Goal: Information Seeking & Learning: Learn about a topic

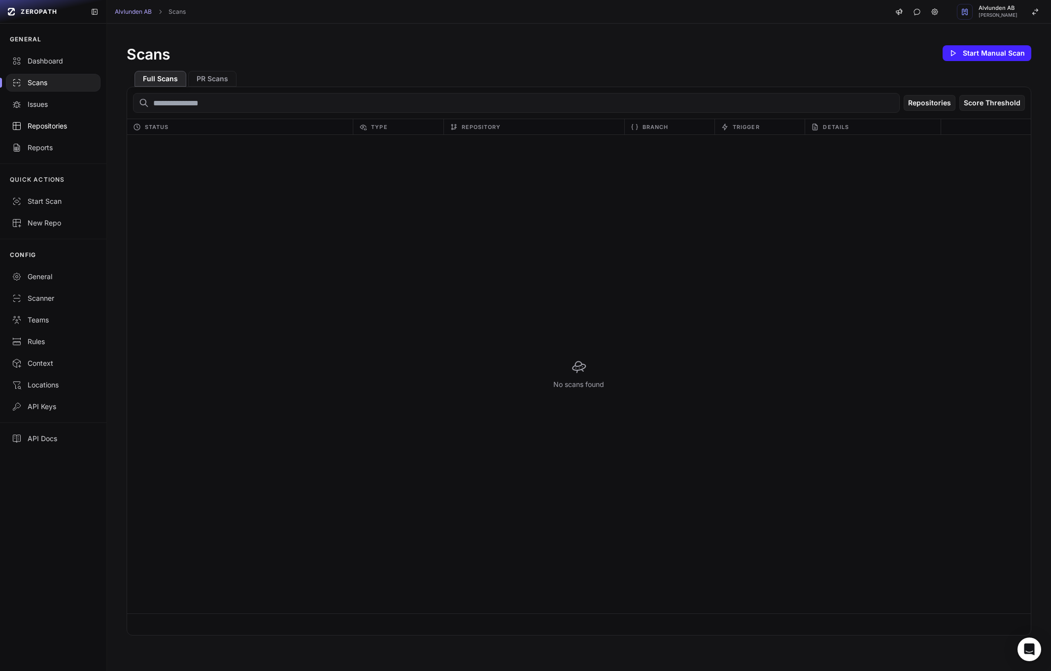
click at [33, 123] on div "Repositories" at bounding box center [53, 126] width 83 height 10
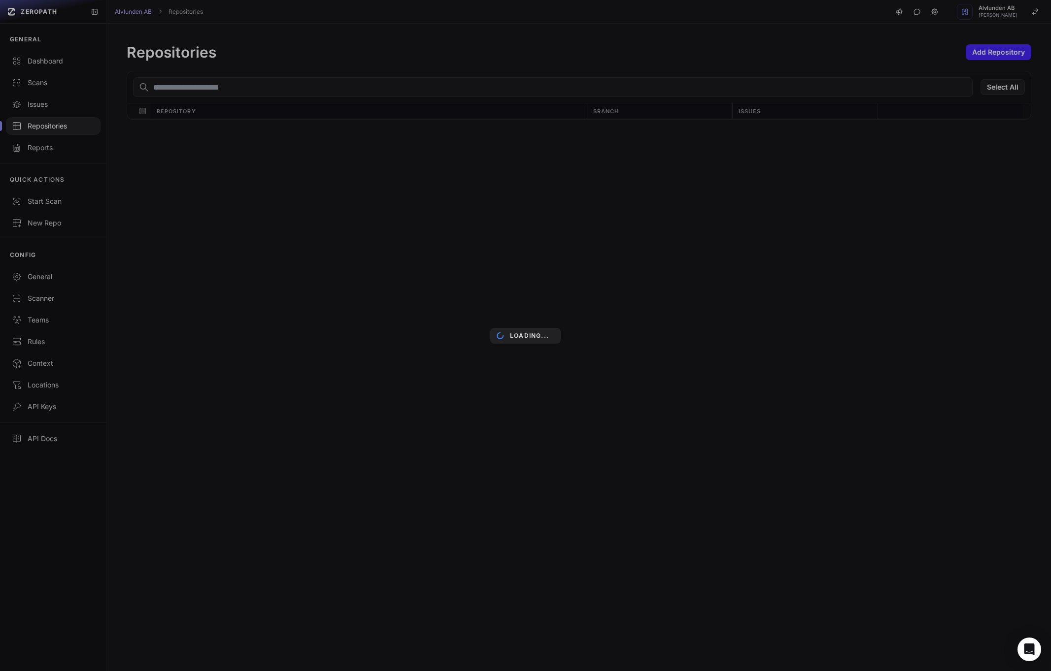
click at [45, 83] on div "Loading..." at bounding box center [525, 335] width 1051 height 671
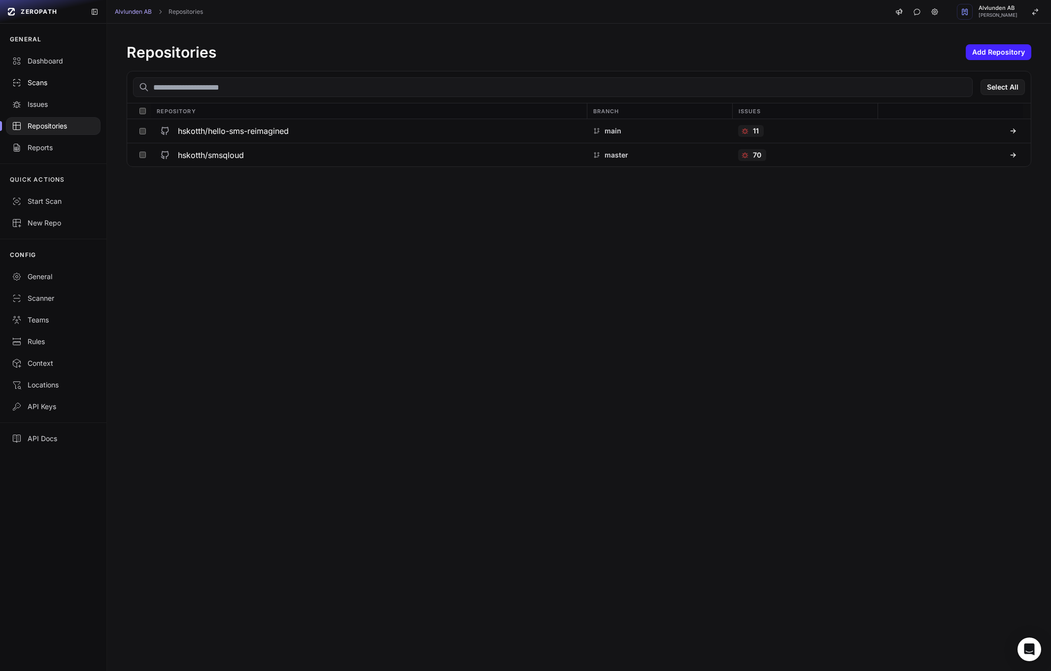
click at [42, 86] on div "Scans" at bounding box center [53, 83] width 83 height 10
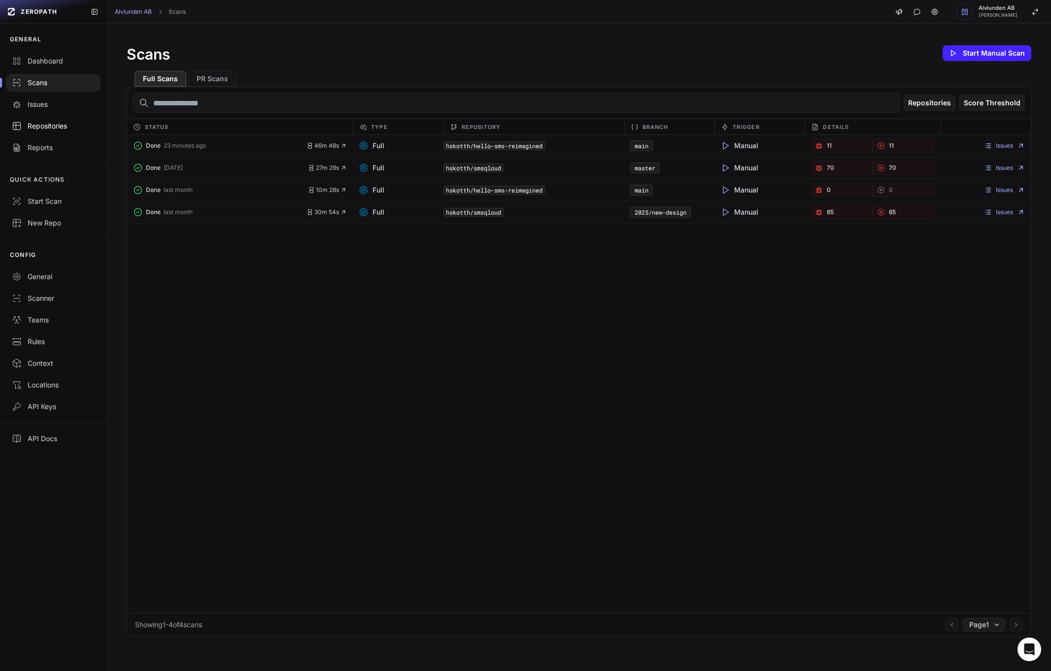
click at [50, 129] on div "Repositories" at bounding box center [53, 126] width 83 height 10
click at [998, 49] on button "Start Manual Scan" at bounding box center [986, 53] width 89 height 16
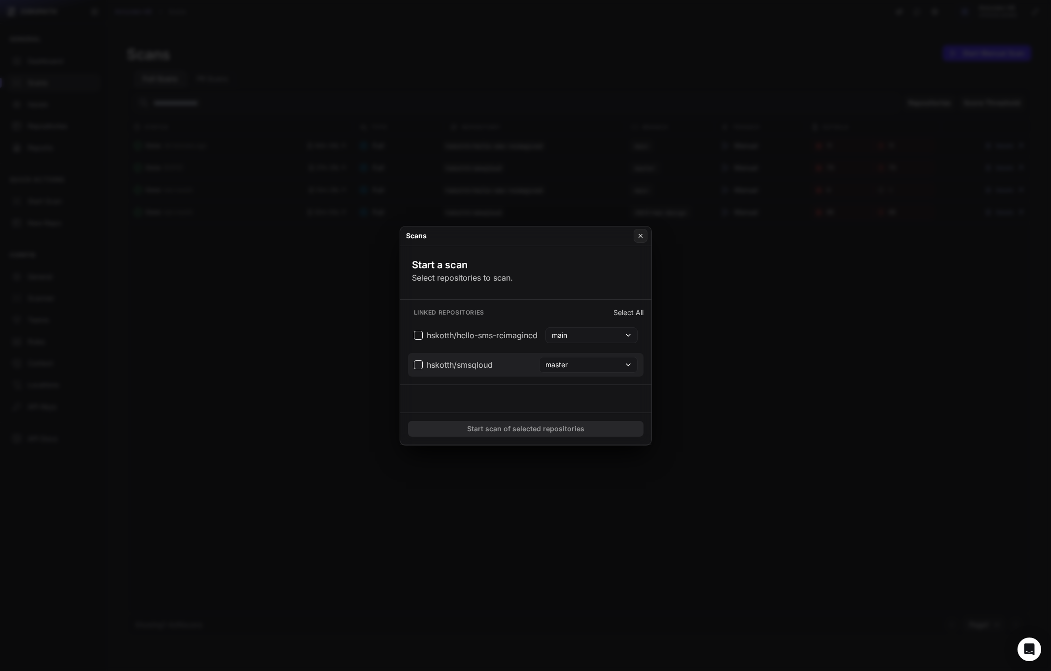
click at [419, 366] on span "hskotth/smsqloud" at bounding box center [453, 365] width 79 height 12
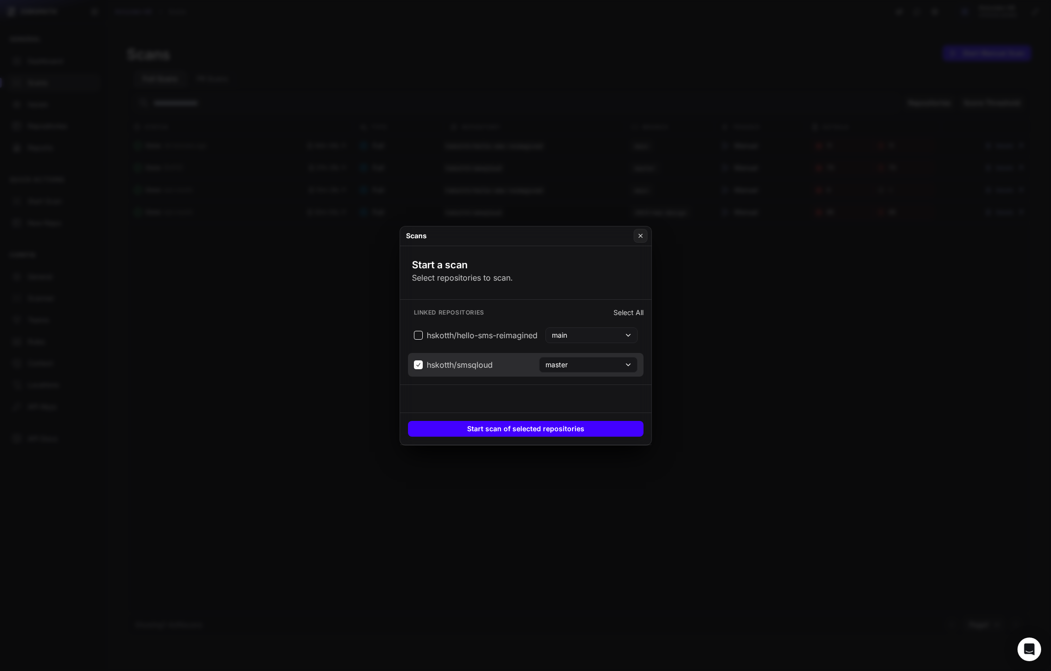
click at [552, 429] on button "Start scan of selected repositories" at bounding box center [525, 429] width 235 height 16
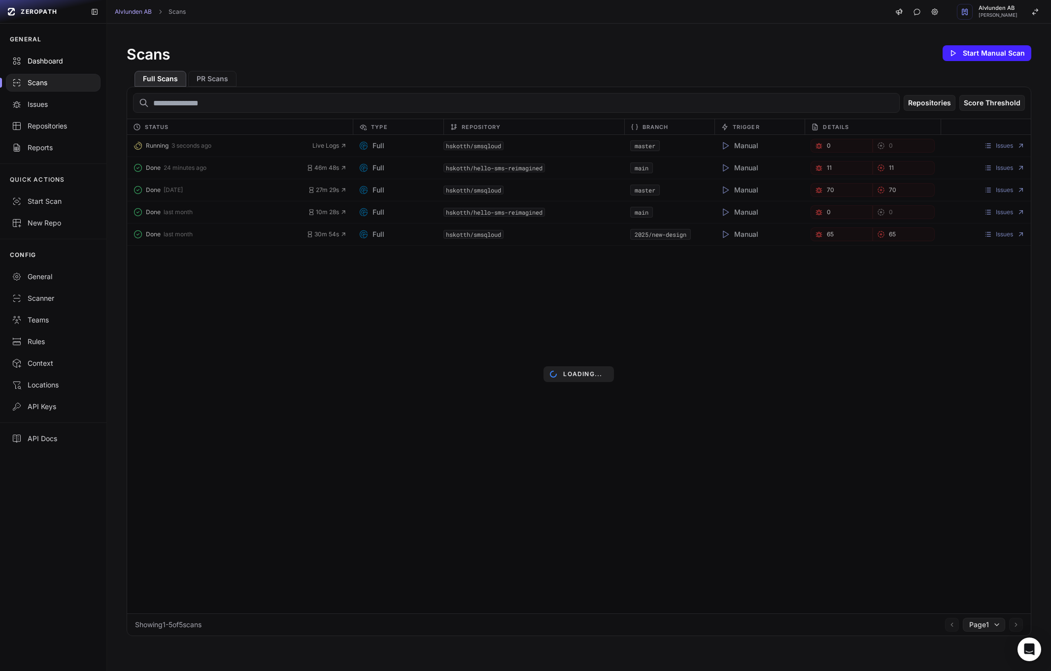
click at [40, 63] on div "Dashboard" at bounding box center [53, 61] width 83 height 10
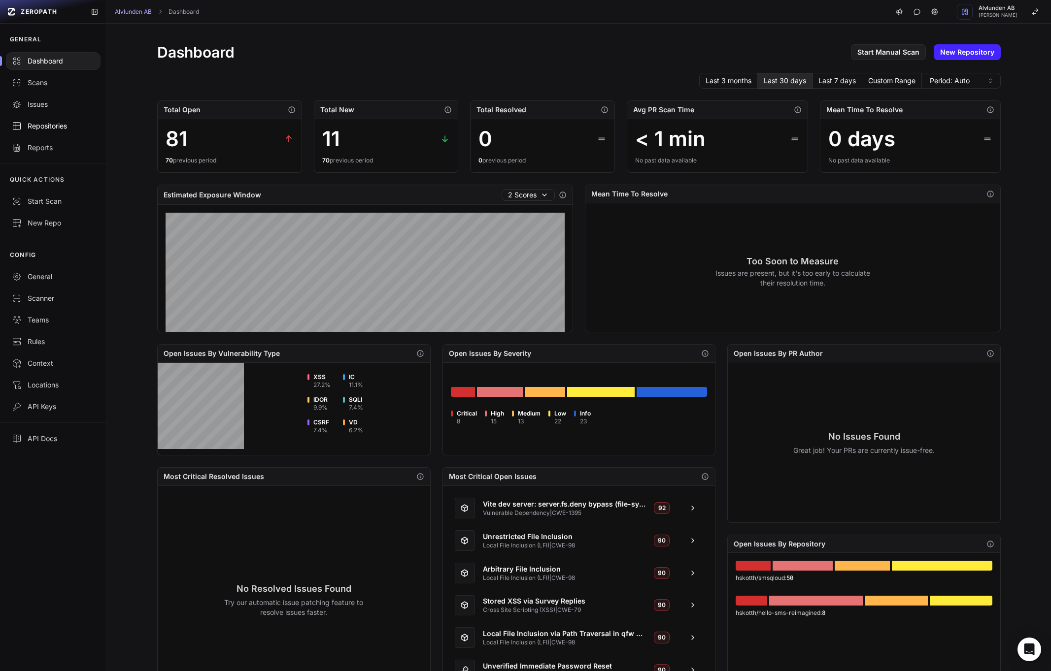
click at [37, 129] on div "Repositories" at bounding box center [53, 126] width 83 height 10
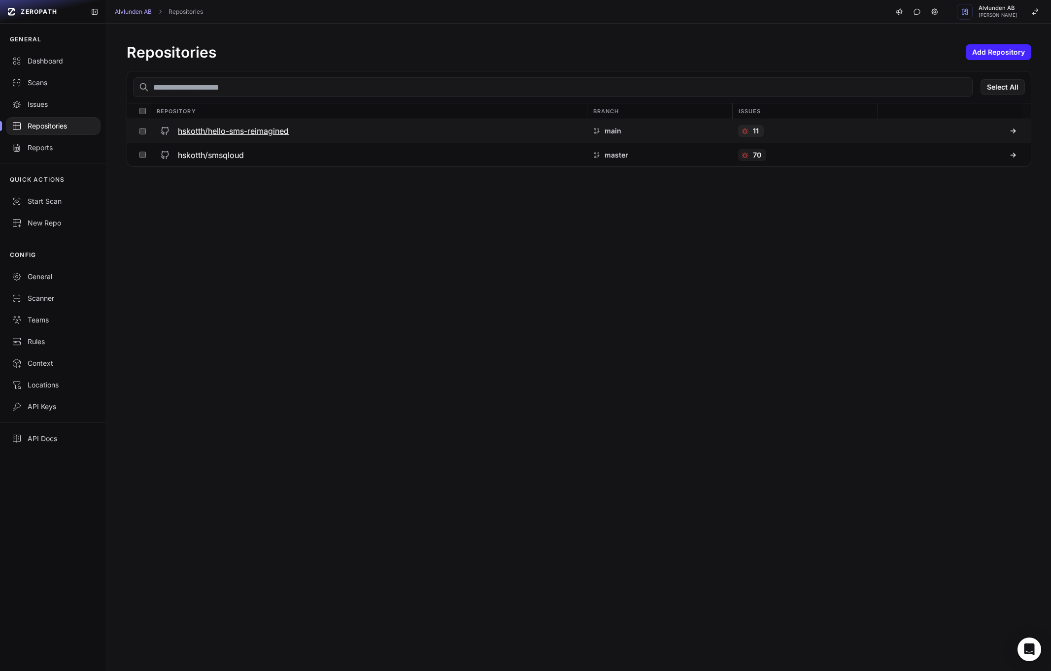
click at [207, 138] on div "hskotth/hello-sms-reimagined" at bounding box center [368, 131] width 424 height 18
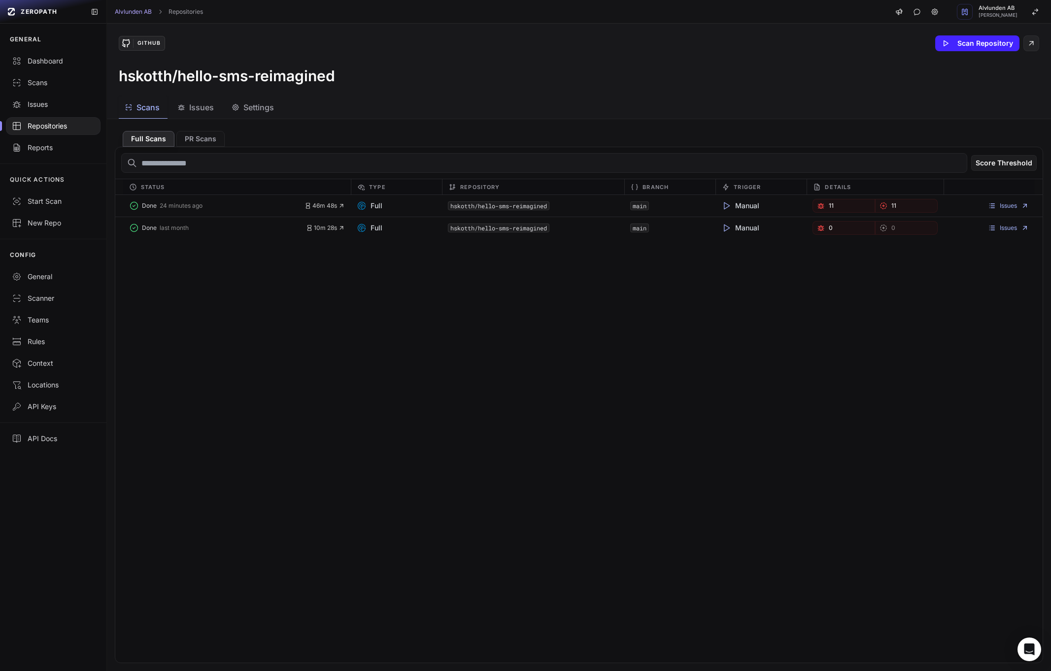
click at [203, 111] on span "Issues" at bounding box center [201, 107] width 25 height 12
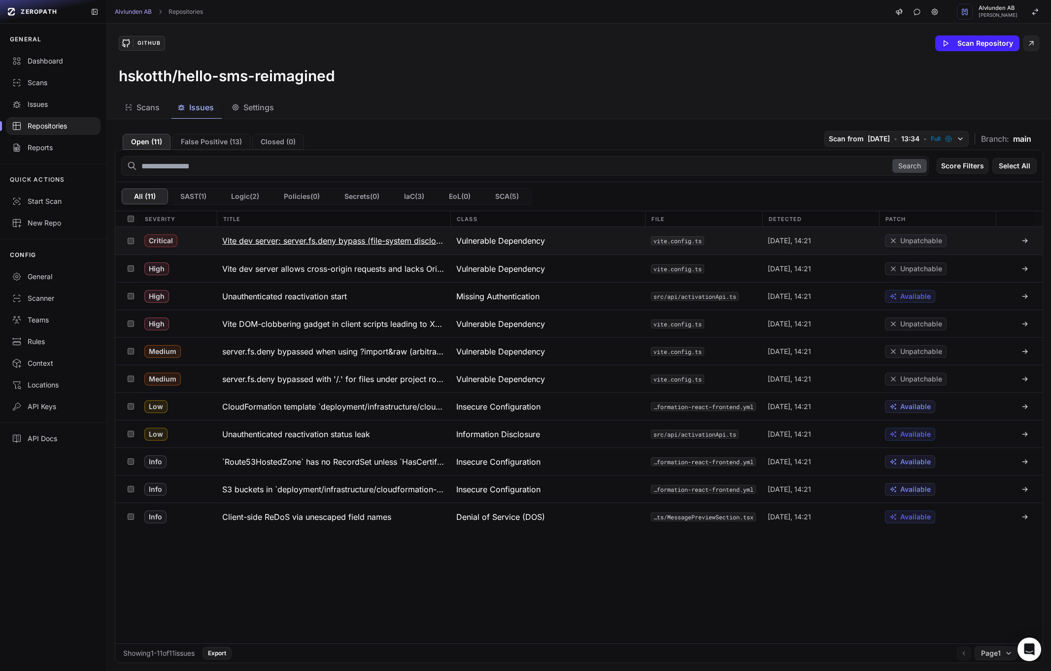
click at [343, 240] on h3 "Vite dev server: server.fs.deny bypass (file-system disclosure) — representativ…" at bounding box center [333, 241] width 222 height 12
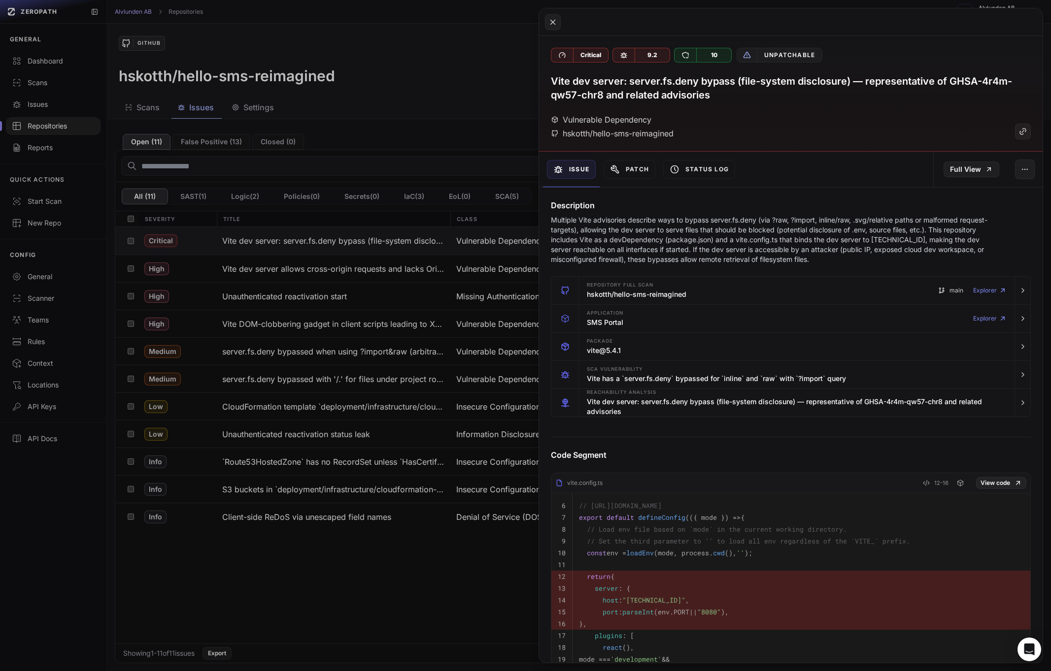
click at [692, 254] on p "Multiple Vite advisories describe ways to bypass server.fs.deny (via ?raw, ?imp…" at bounding box center [771, 239] width 441 height 49
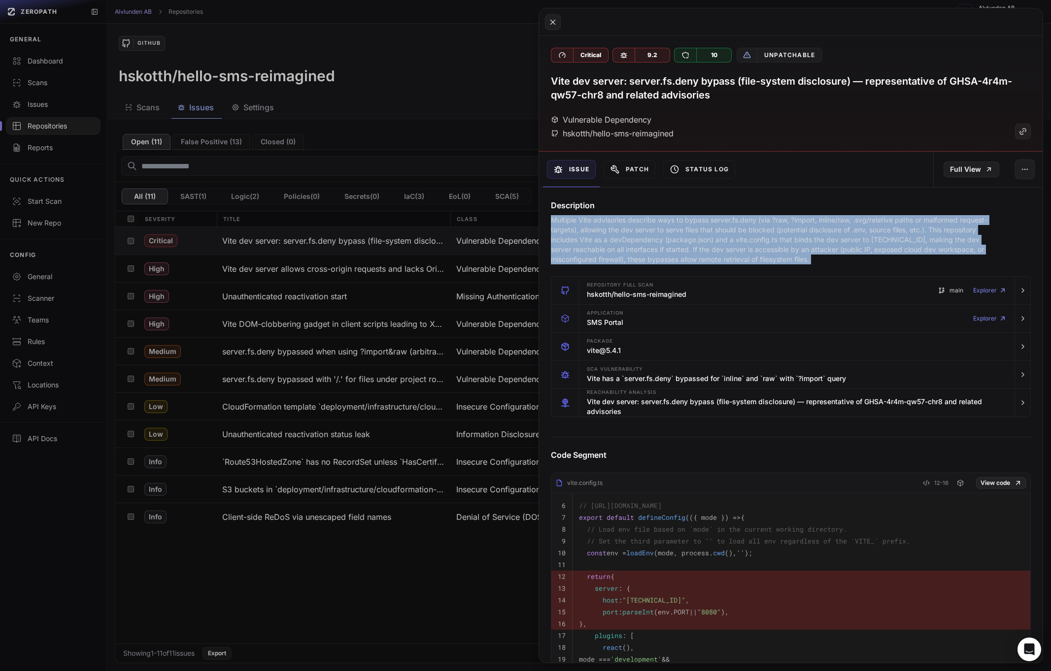
click at [692, 254] on p "Multiple Vite advisories describe ways to bypass server.fs.deny (via ?raw, ?imp…" at bounding box center [771, 239] width 441 height 49
click at [642, 243] on p "Multiple Vite advisories describe ways to bypass server.fs.deny (via ?raw, ?imp…" at bounding box center [771, 239] width 441 height 49
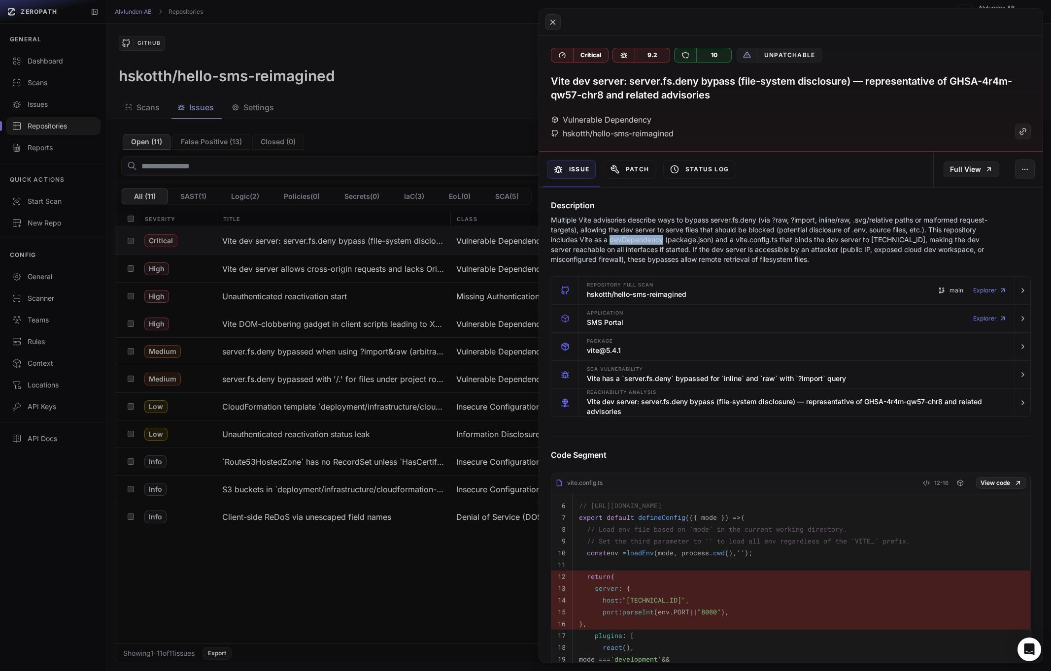
click at [642, 243] on p "Multiple Vite advisories describe ways to bypass server.fs.deny (via ?raw, ?imp…" at bounding box center [771, 239] width 441 height 49
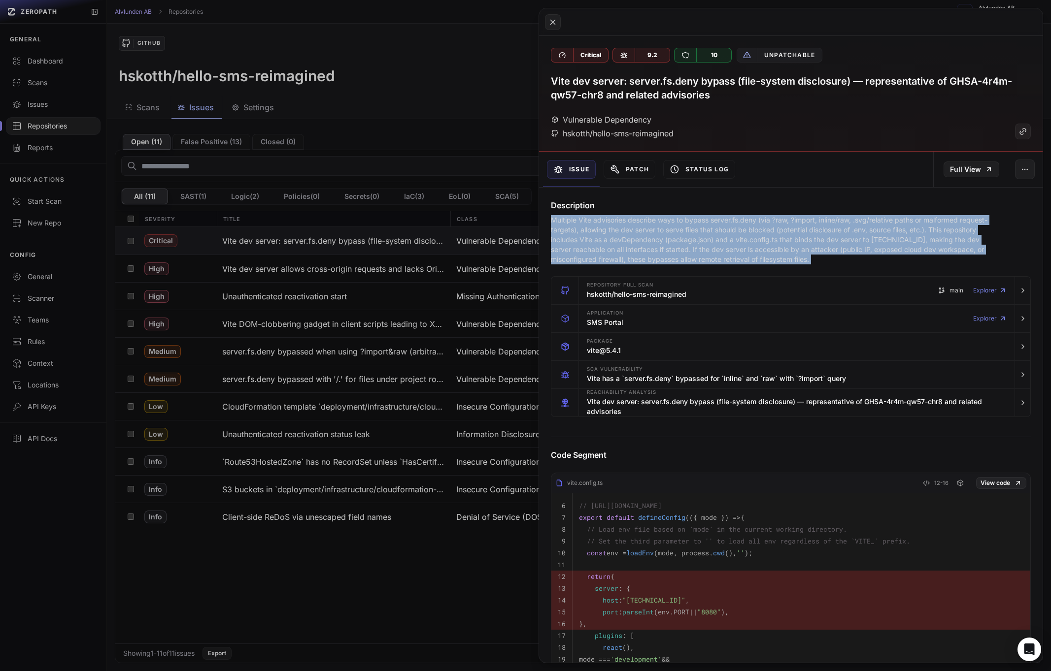
click at [642, 243] on p "Multiple Vite advisories describe ways to bypass server.fs.deny (via ?raw, ?imp…" at bounding box center [771, 239] width 441 height 49
click at [663, 242] on p "Multiple Vite advisories describe ways to bypass server.fs.deny (via ?raw, ?imp…" at bounding box center [771, 239] width 441 height 49
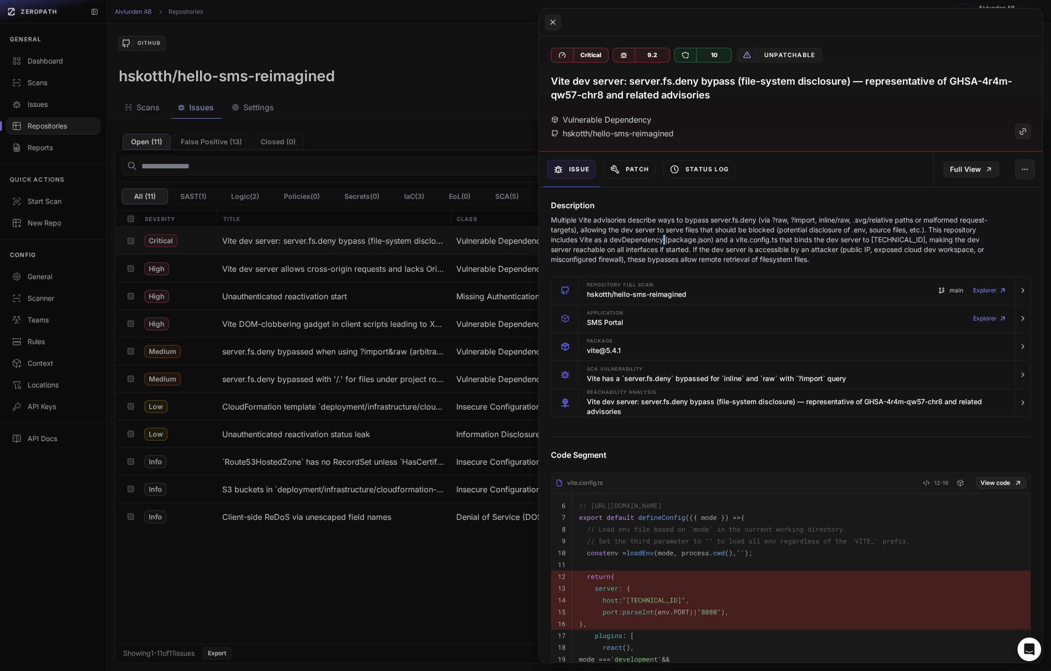
click at [663, 242] on p "Multiple Vite advisories describe ways to bypass server.fs.deny (via ?raw, ?imp…" at bounding box center [771, 239] width 441 height 49
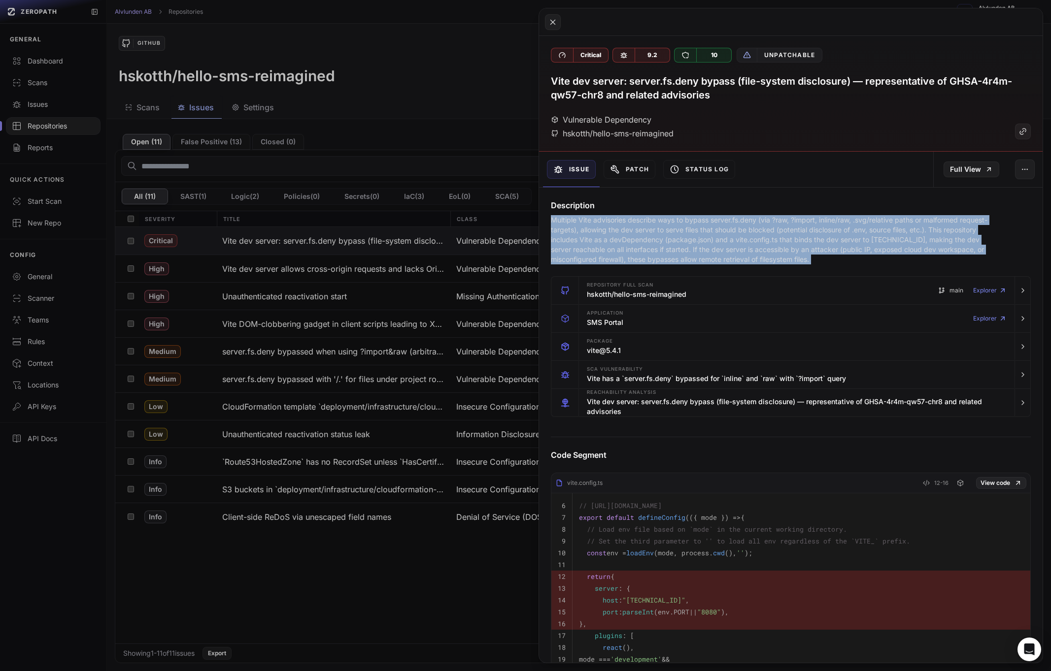
click at [663, 242] on p "Multiple Vite advisories describe ways to bypass server.fs.deny (via ?raw, ?imp…" at bounding box center [771, 239] width 441 height 49
click at [690, 242] on p "Multiple Vite advisories describe ways to bypass server.fs.deny (via ?raw, ?imp…" at bounding box center [771, 239] width 441 height 49
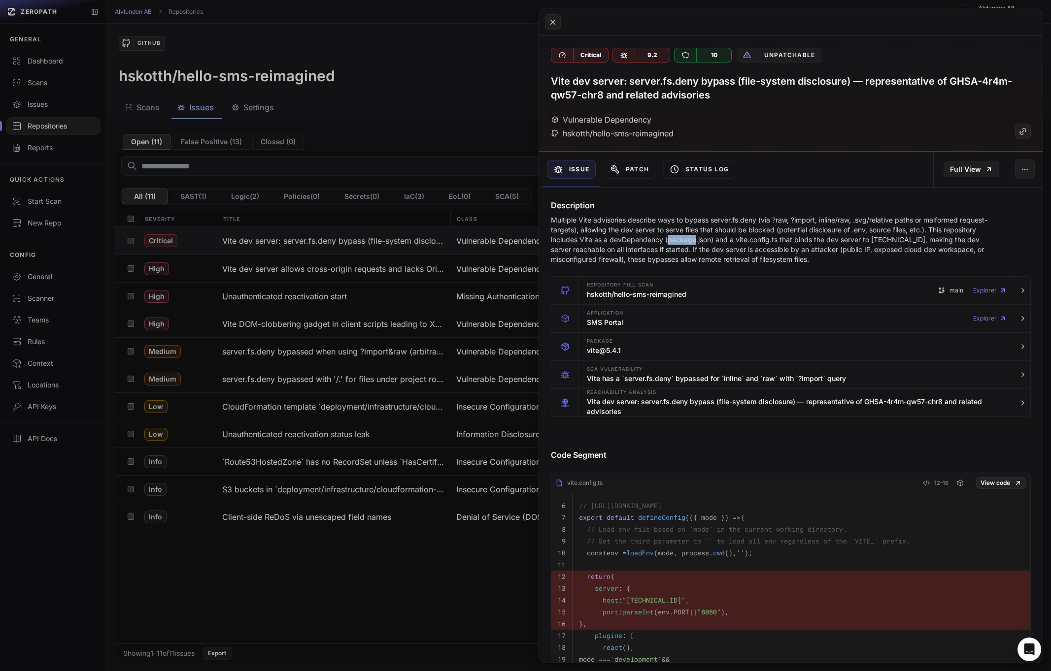
click at [690, 242] on p "Multiple Vite advisories describe ways to bypass server.fs.deny (via ?raw, ?imp…" at bounding box center [771, 239] width 441 height 49
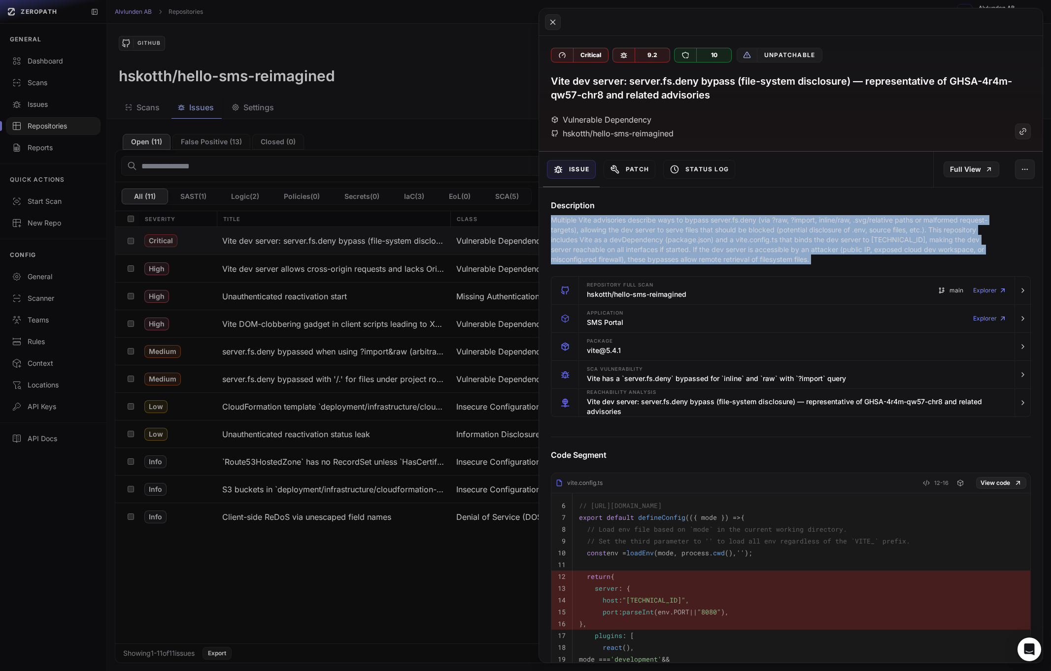
click at [690, 242] on p "Multiple Vite advisories describe ways to bypass server.fs.deny (via ?raw, ?imp…" at bounding box center [771, 239] width 441 height 49
click at [641, 172] on button "Patch" at bounding box center [629, 169] width 52 height 19
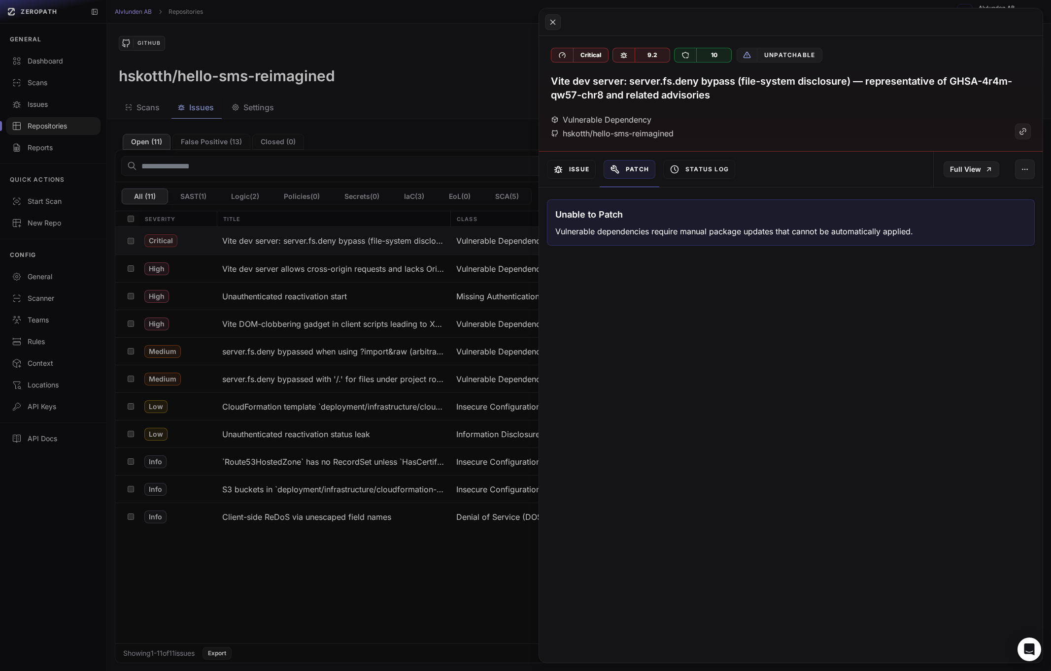
click at [589, 172] on button "Issue" at bounding box center [571, 169] width 49 height 19
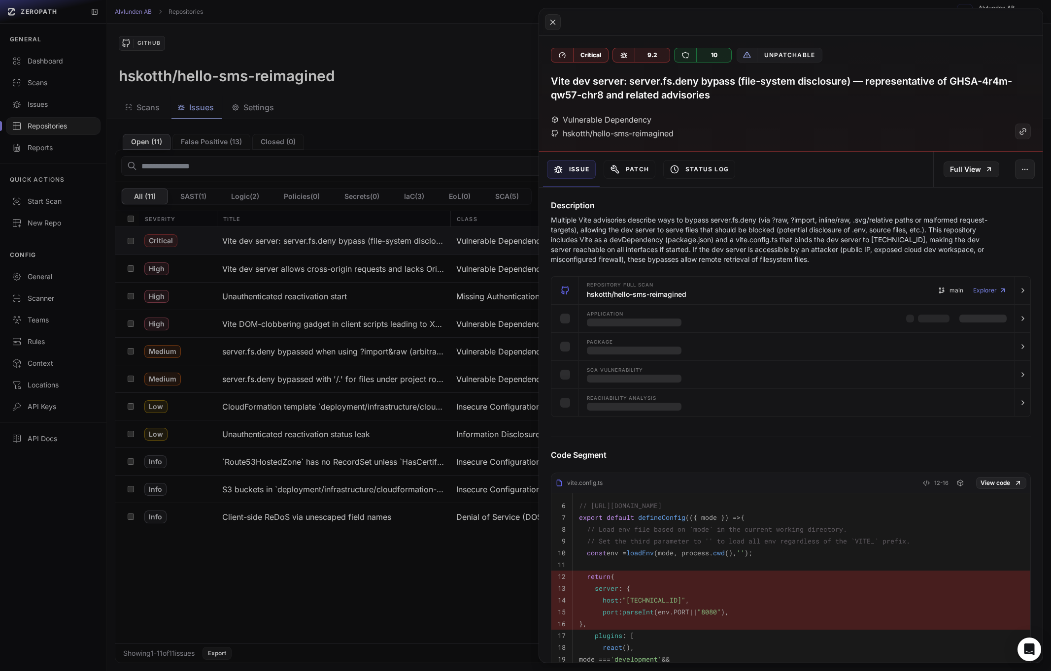
click at [686, 236] on p "Multiple Vite advisories describe ways to bypass server.fs.deny (via ?raw, ?imp…" at bounding box center [771, 239] width 441 height 49
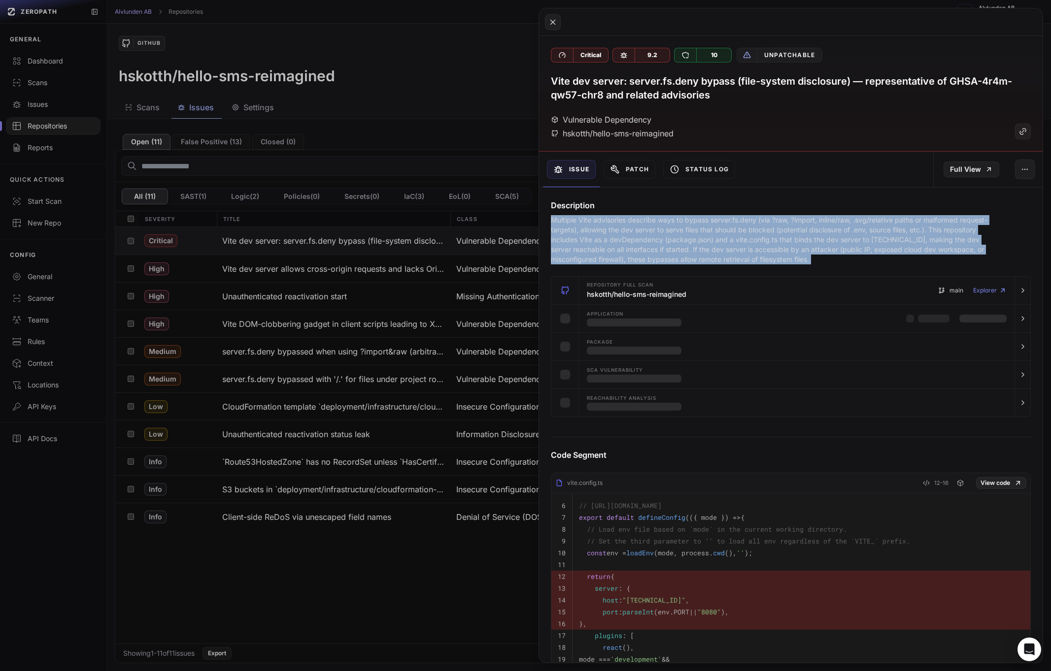
click at [686, 236] on p "Multiple Vite advisories describe ways to bypass server.fs.deny (via ?raw, ?imp…" at bounding box center [771, 239] width 441 height 49
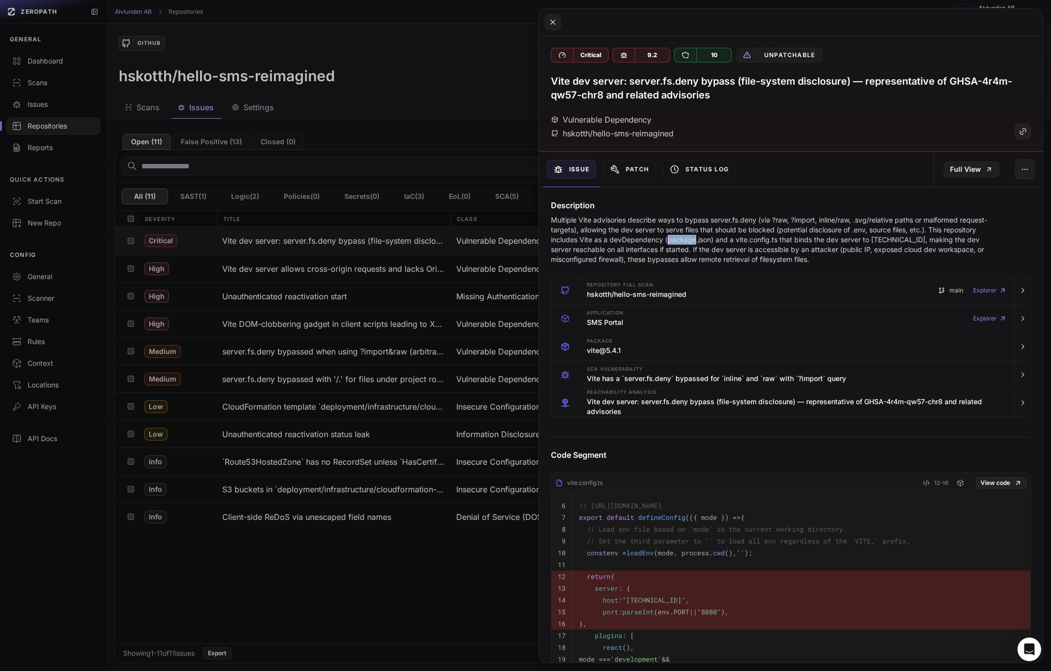
click at [686, 236] on p "Multiple Vite advisories describe ways to bypass server.fs.deny (via ?raw, ?imp…" at bounding box center [771, 239] width 441 height 49
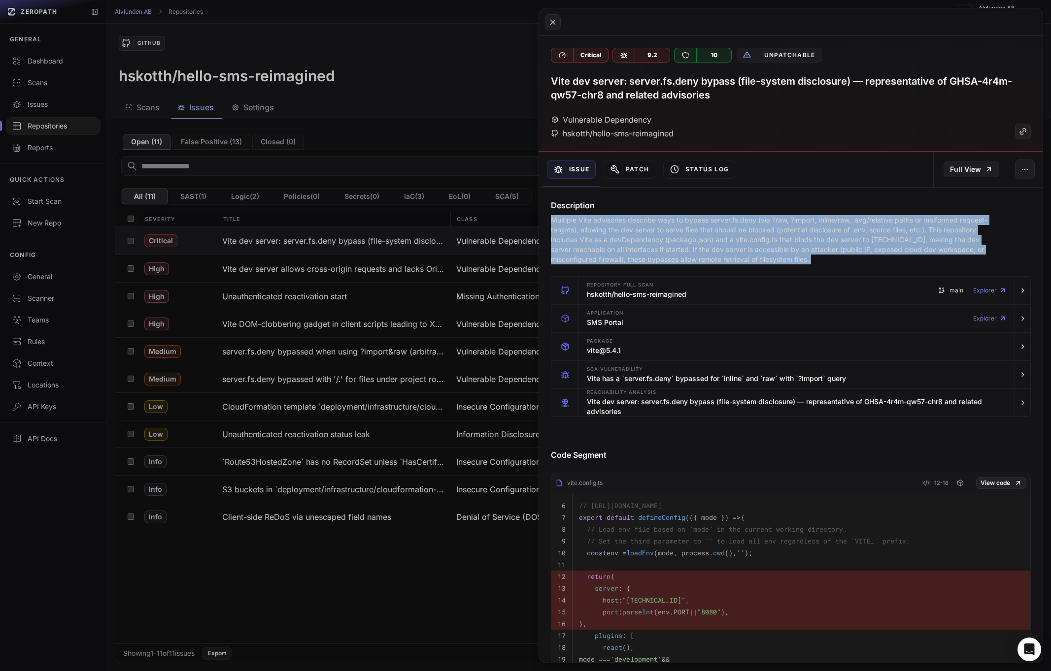
click at [686, 236] on p "Multiple Vite advisories describe ways to bypass server.fs.deny (via ?raw, ?imp…" at bounding box center [771, 239] width 441 height 49
click at [663, 232] on p "Multiple Vite advisories describe ways to bypass server.fs.deny (via ?raw, ?imp…" at bounding box center [771, 239] width 441 height 49
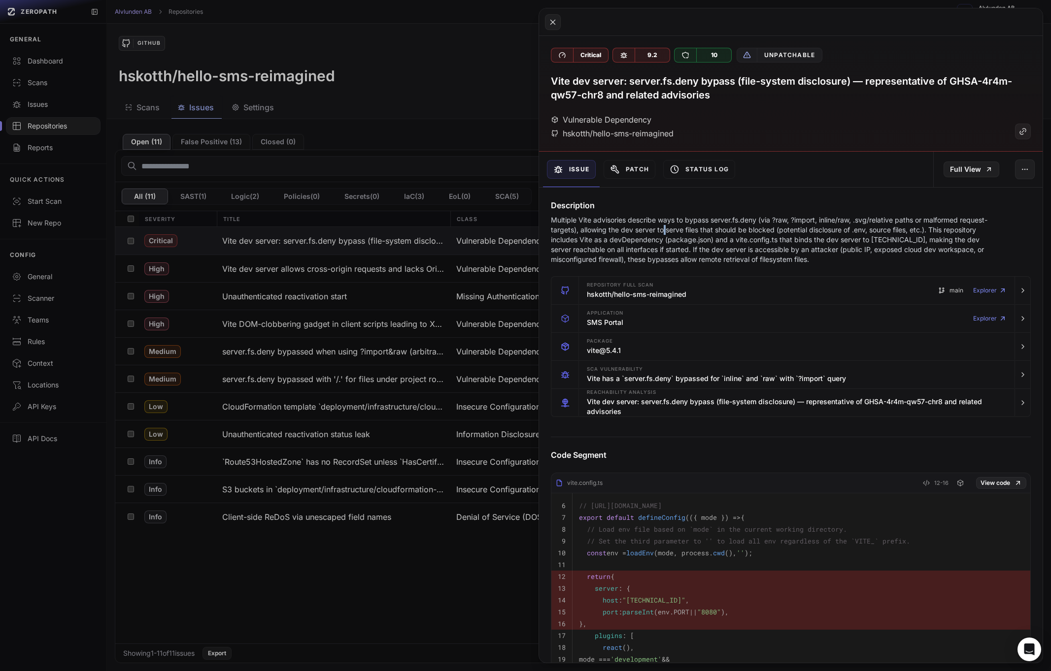
click at [663, 232] on p "Multiple Vite advisories describe ways to bypass server.fs.deny (via ?raw, ?imp…" at bounding box center [771, 239] width 441 height 49
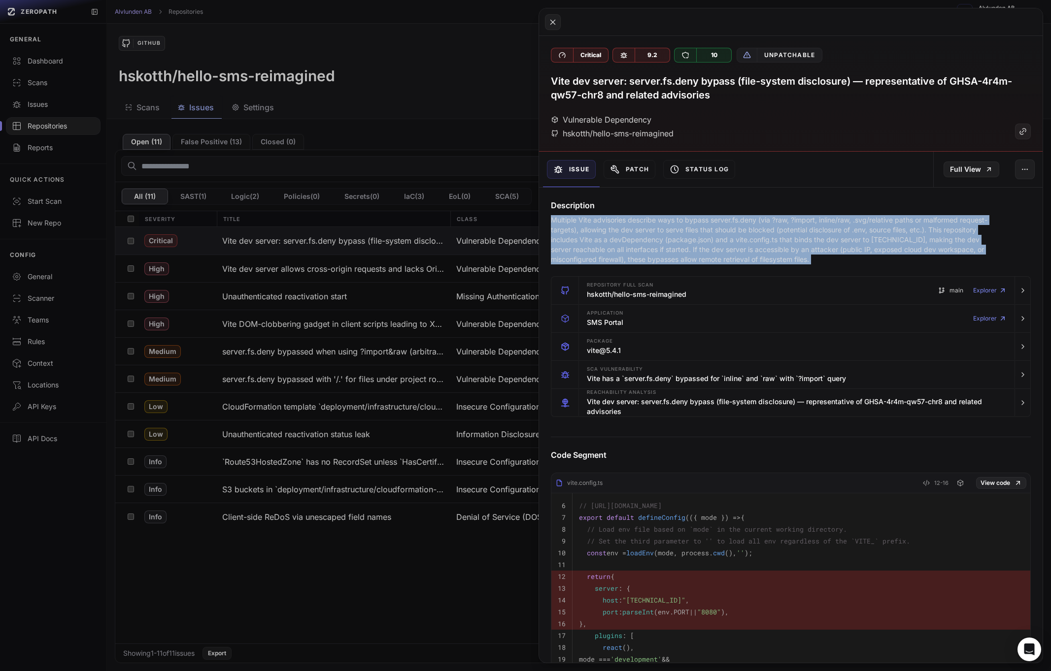
click at [663, 232] on p "Multiple Vite advisories describe ways to bypass server.fs.deny (via ?raw, ?imp…" at bounding box center [771, 239] width 441 height 49
click at [706, 233] on p "Multiple Vite advisories describe ways to bypass server.fs.deny (via ?raw, ?imp…" at bounding box center [771, 239] width 441 height 49
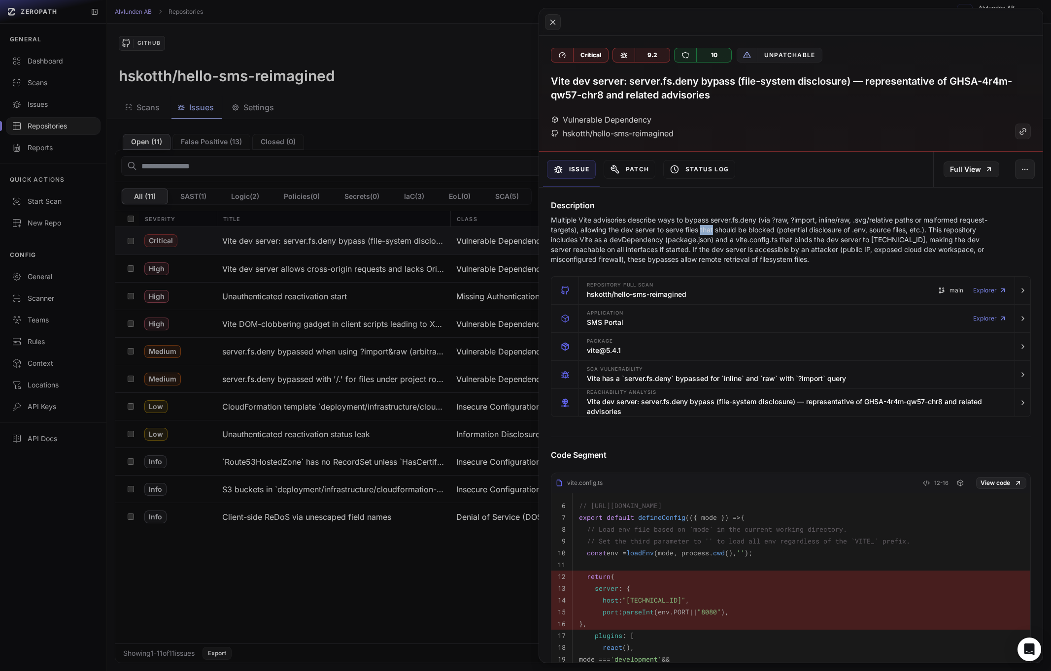
click at [706, 233] on p "Multiple Vite advisories describe ways to bypass server.fs.deny (via ?raw, ?imp…" at bounding box center [771, 239] width 441 height 49
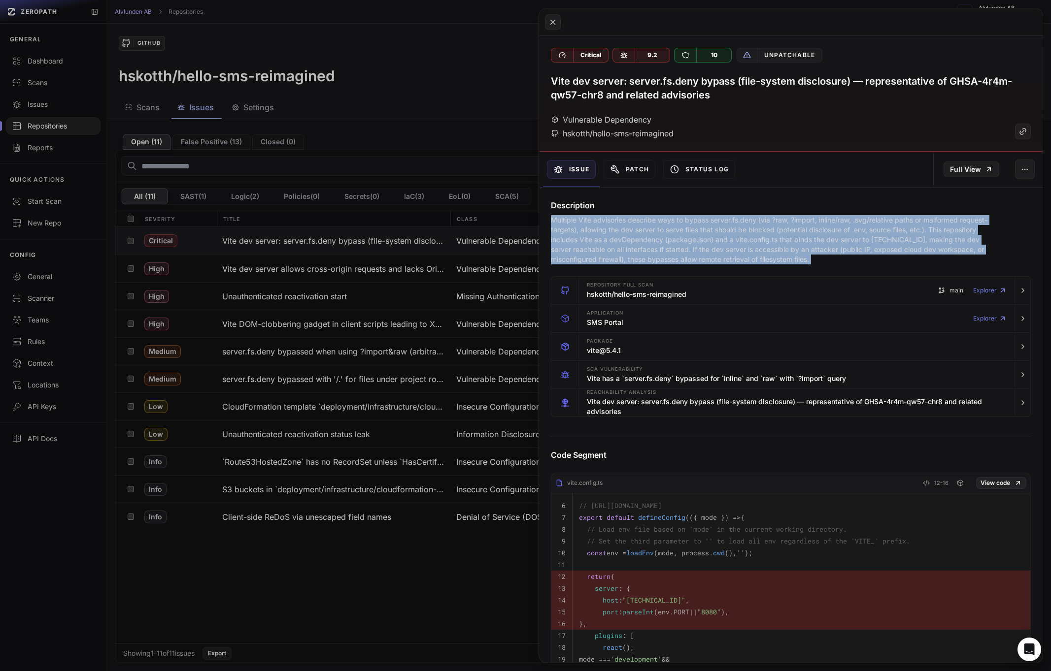
click at [706, 233] on p "Multiple Vite advisories describe ways to bypass server.fs.deny (via ?raw, ?imp…" at bounding box center [771, 239] width 441 height 49
click at [745, 237] on p "Multiple Vite advisories describe ways to bypass server.fs.deny (via ?raw, ?imp…" at bounding box center [771, 239] width 441 height 49
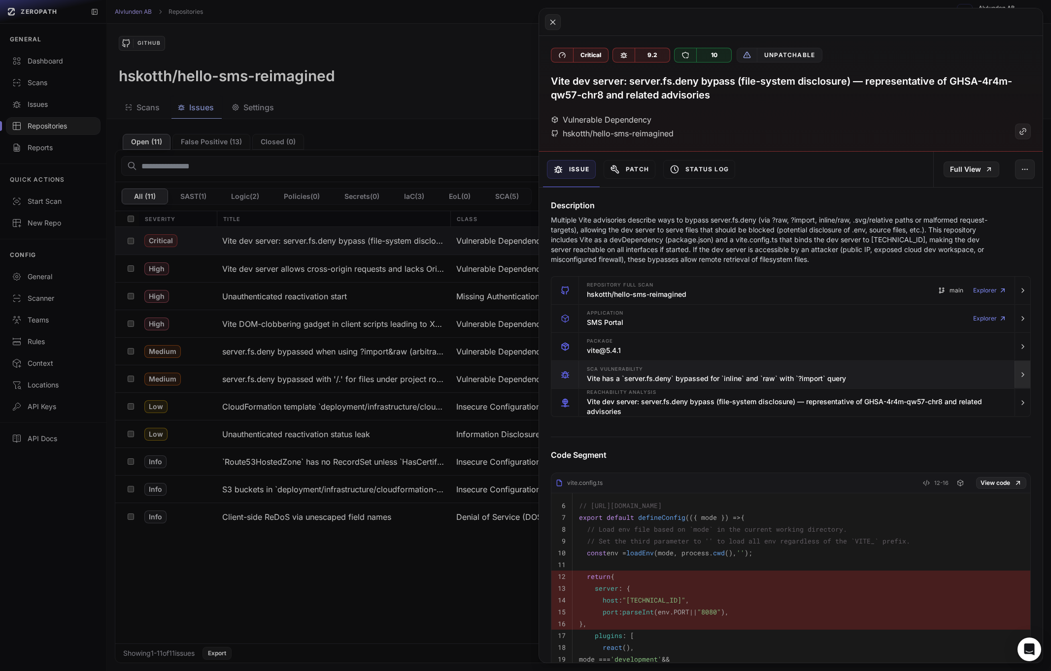
click at [1019, 372] on icon "button" at bounding box center [1023, 375] width 8 height 8
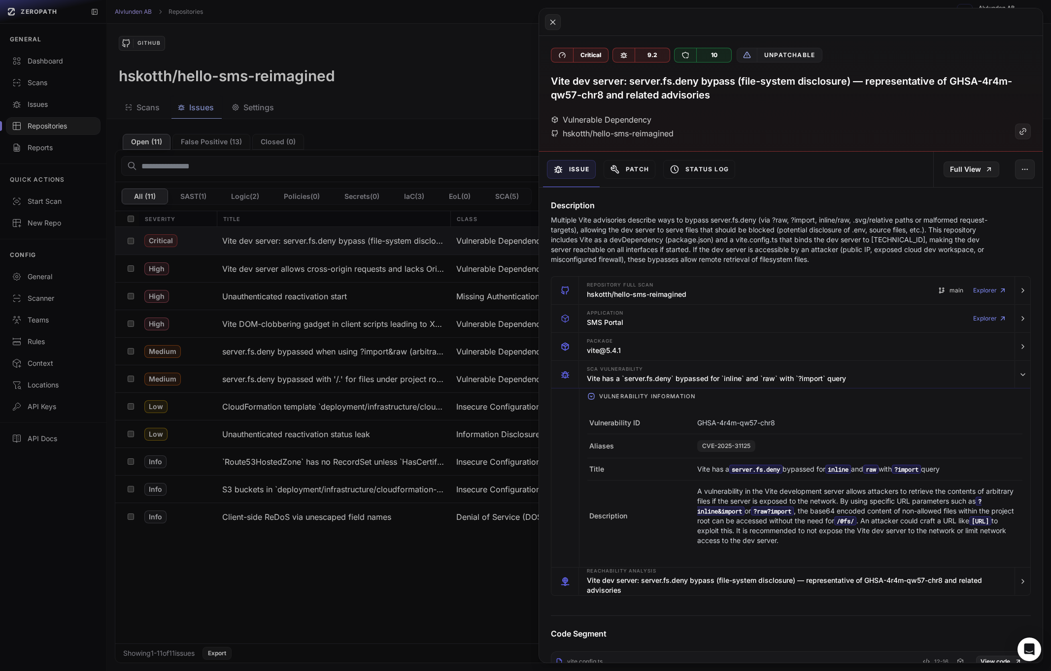
click at [721, 446] on span "CVE-2025-31125" at bounding box center [726, 446] width 58 height 12
copy div "CVE-2025-31125"
click at [457, 114] on button at bounding box center [525, 335] width 1051 height 671
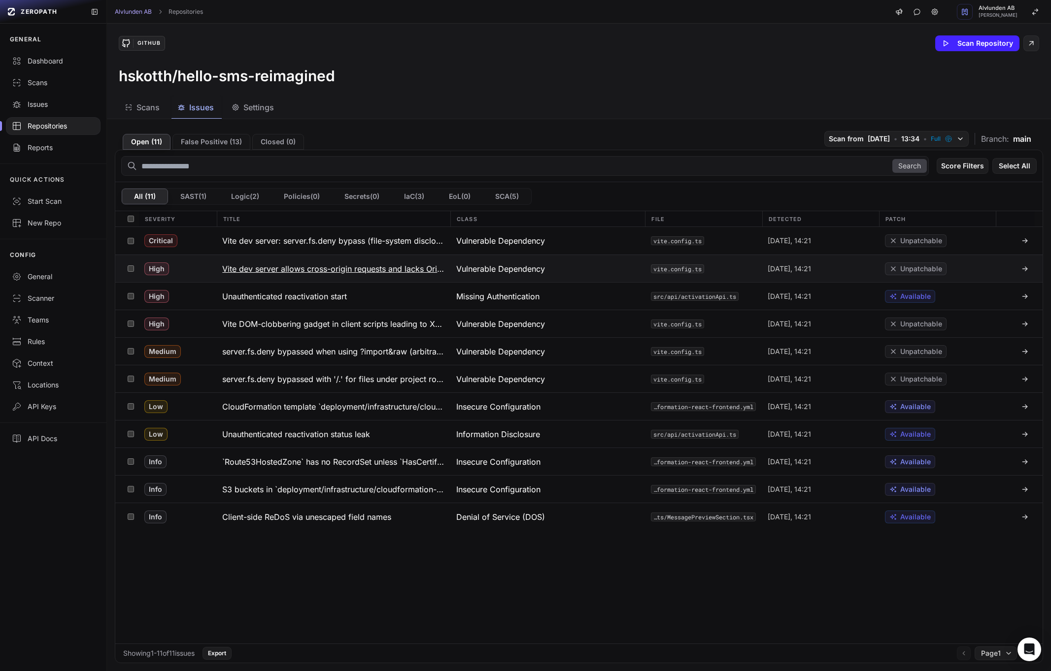
click at [304, 268] on h3 "Vite dev server allows cross-origin requests and lacks Origin/Host validation (…" at bounding box center [333, 269] width 222 height 12
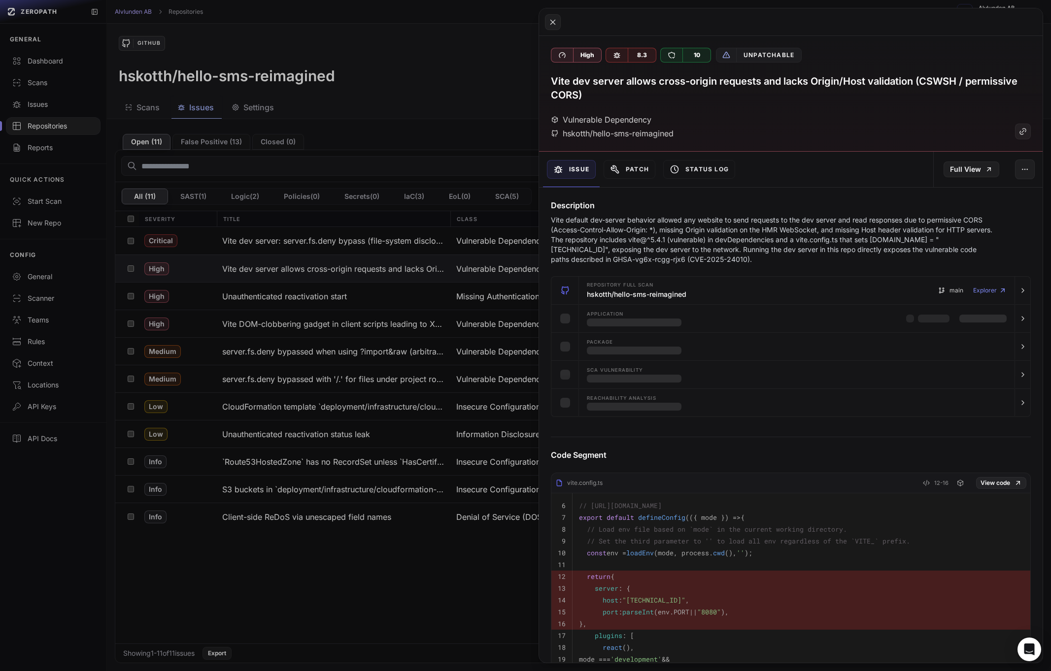
drag, startPoint x: 304, startPoint y: 268, endPoint x: 711, endPoint y: 231, distance: 409.0
click at [711, 231] on div "Open ( 11 ) False Positive ( 13 ) Closed ( 0 ) Scan from [DATE] • 13:34 • Full …" at bounding box center [579, 395] width 944 height 552
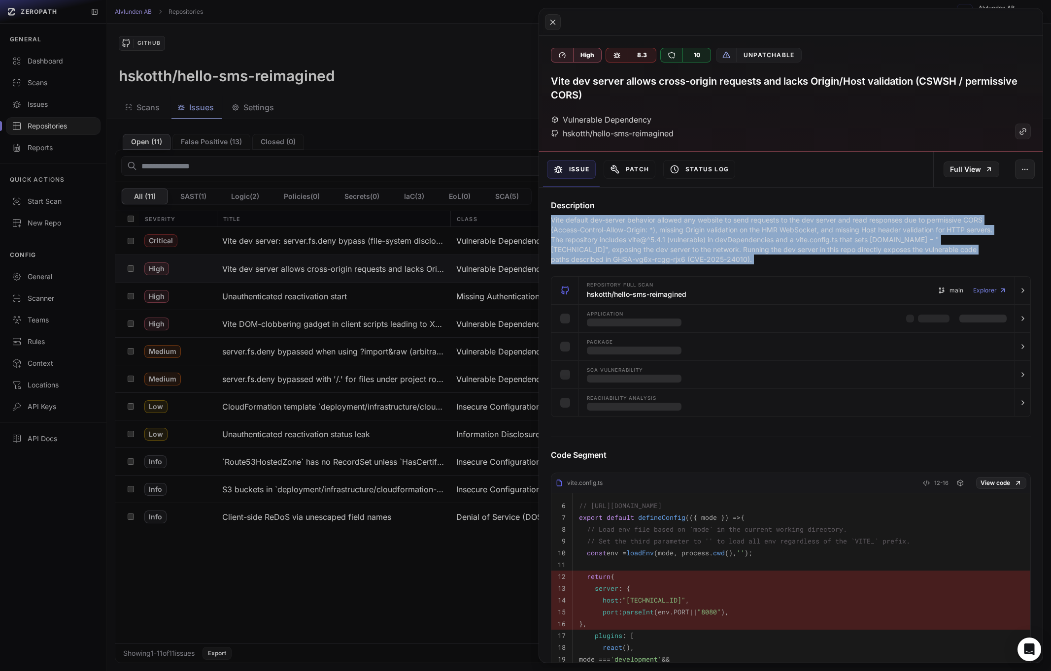
click at [711, 231] on p "Vite default dev-server behavior allowed any website to send requests to the de…" at bounding box center [771, 239] width 441 height 49
click at [480, 141] on button at bounding box center [525, 335] width 1051 height 671
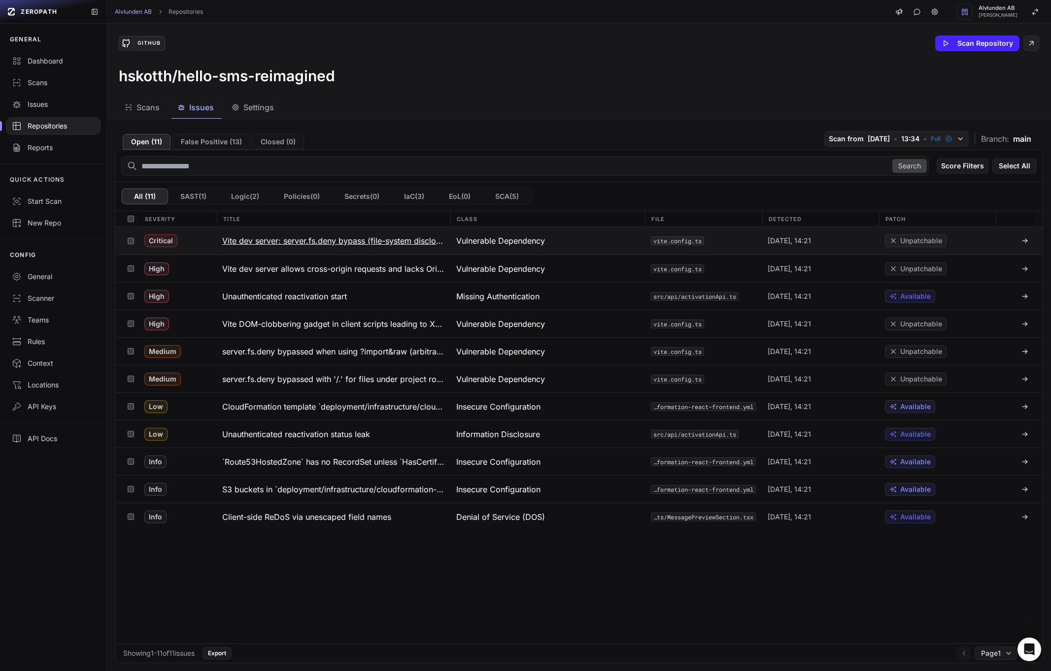
click at [283, 239] on h3 "Vite dev server: server.fs.deny bypass (file-system disclosure) — representativ…" at bounding box center [333, 241] width 222 height 12
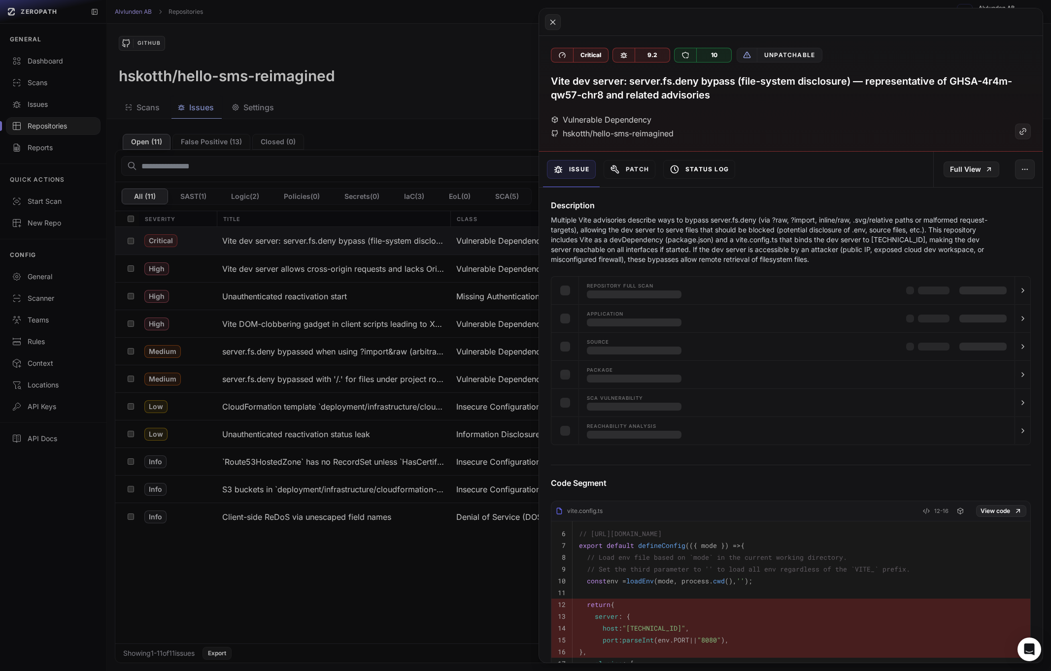
click at [698, 166] on button "Status Log" at bounding box center [699, 169] width 72 height 19
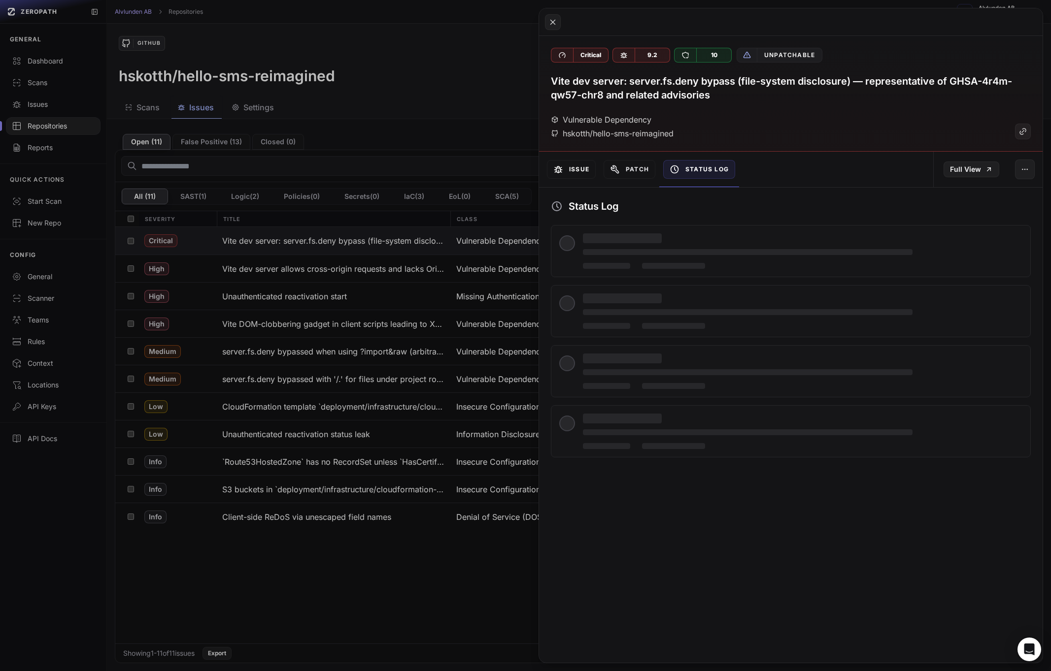
click at [572, 168] on button "Issue" at bounding box center [571, 169] width 49 height 19
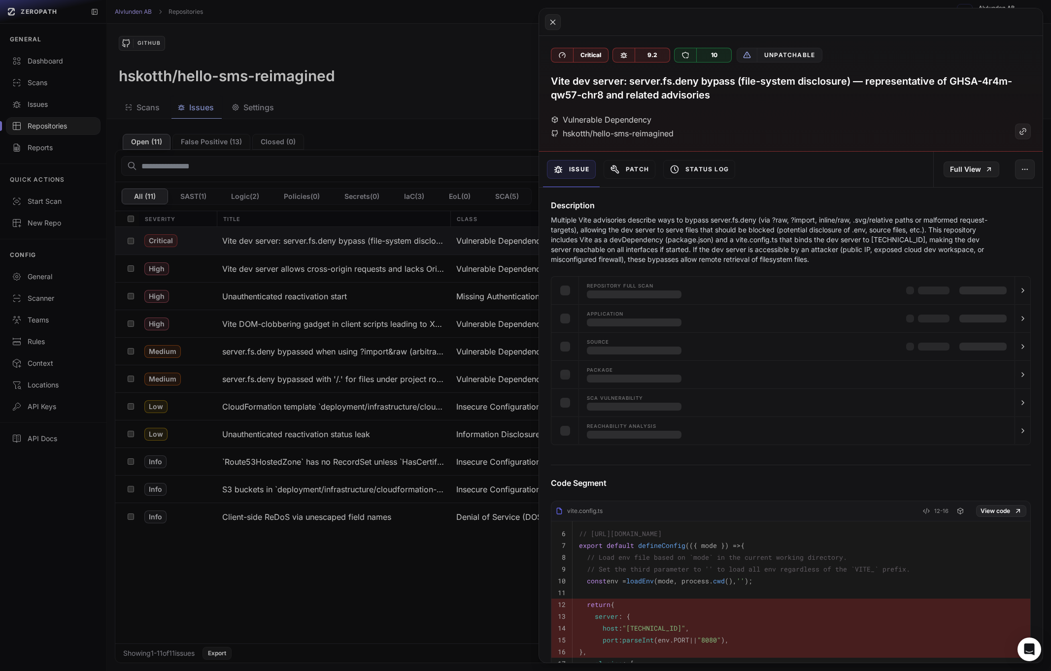
scroll to position [6, 0]
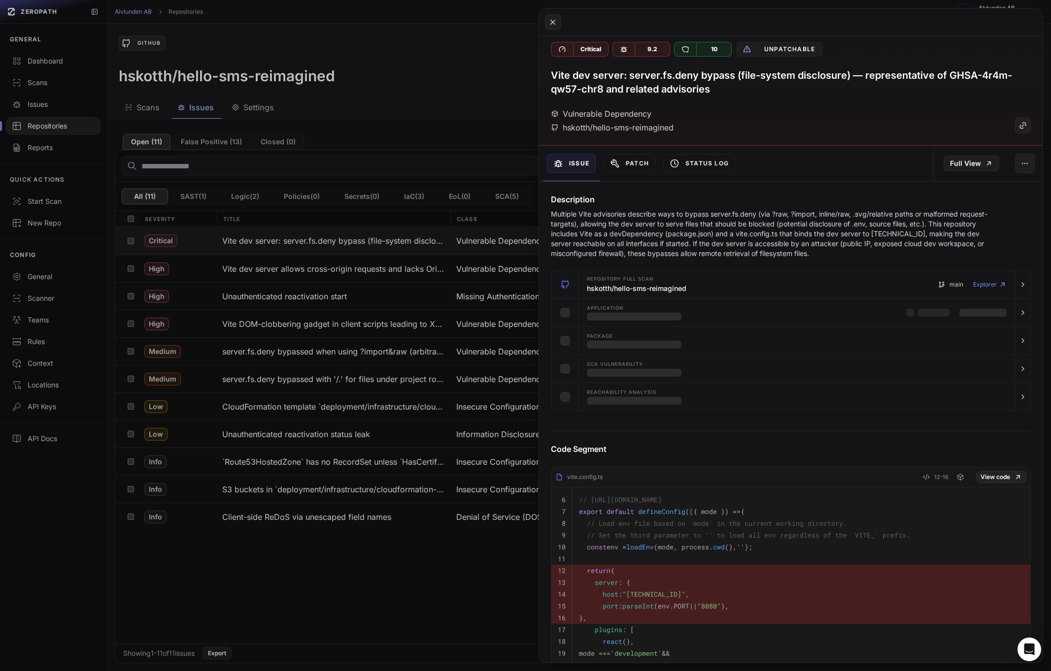
click at [748, 171] on div "Issue Patch Status Log" at bounding box center [665, 163] width 252 height 35
click at [723, 167] on button "Status Log" at bounding box center [699, 163] width 72 height 19
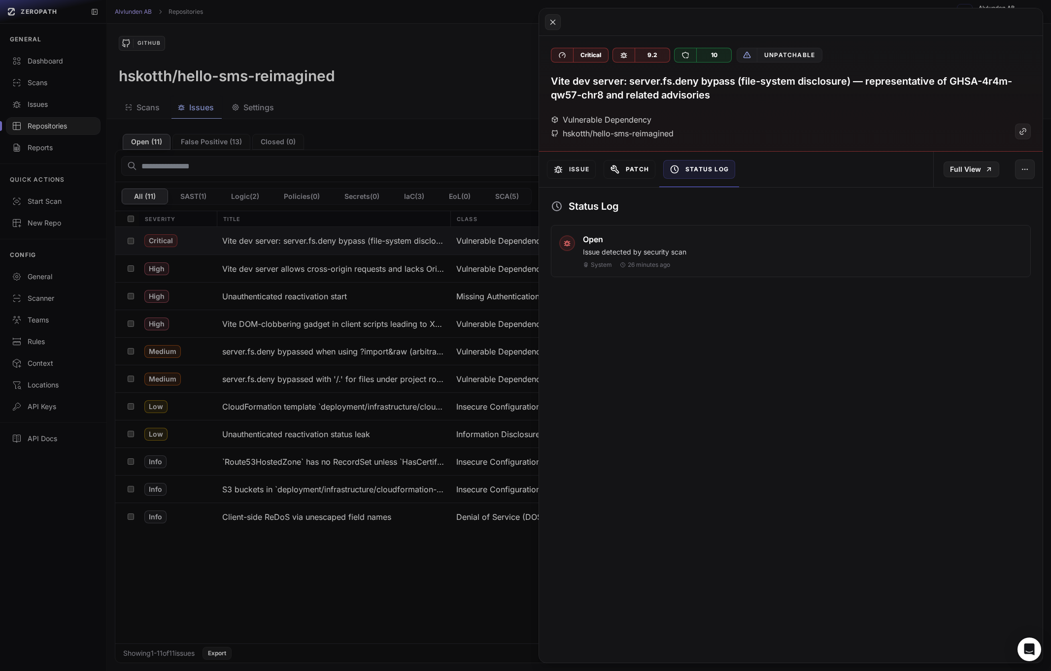
click at [622, 160] on button "Patch" at bounding box center [629, 169] width 52 height 19
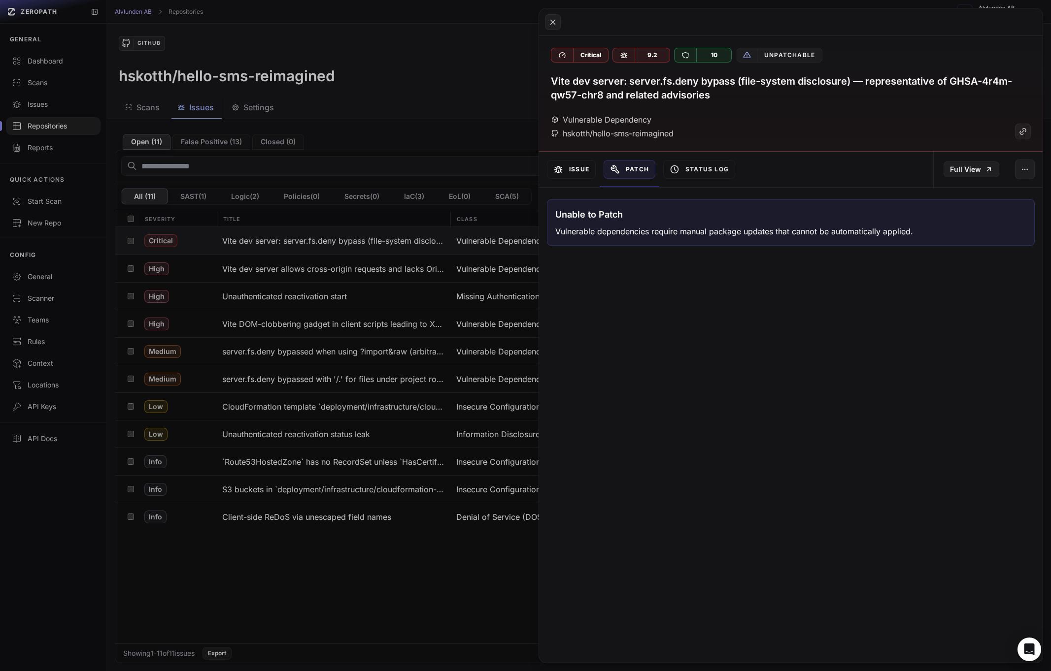
click at [564, 170] on button "Issue" at bounding box center [571, 169] width 49 height 19
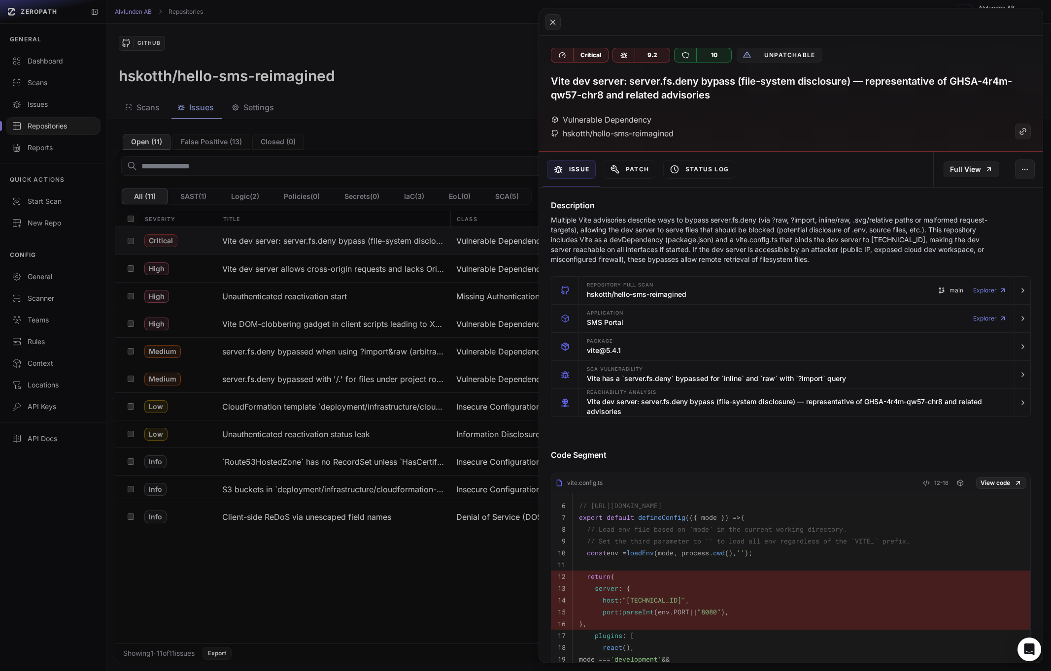
scroll to position [6, 0]
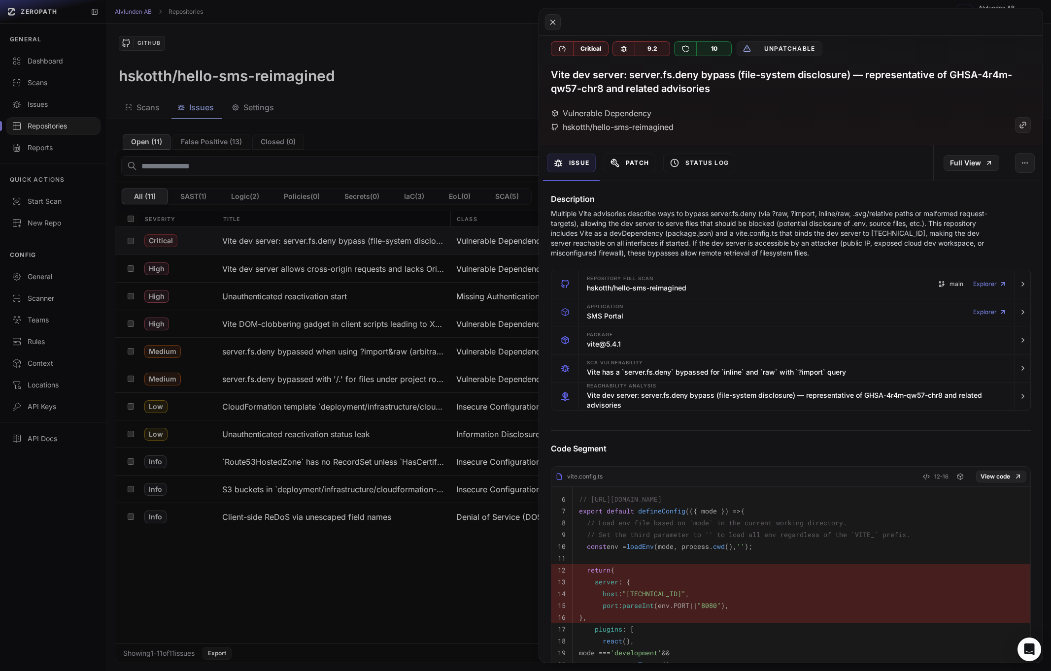
click at [640, 160] on button "Patch" at bounding box center [629, 163] width 52 height 19
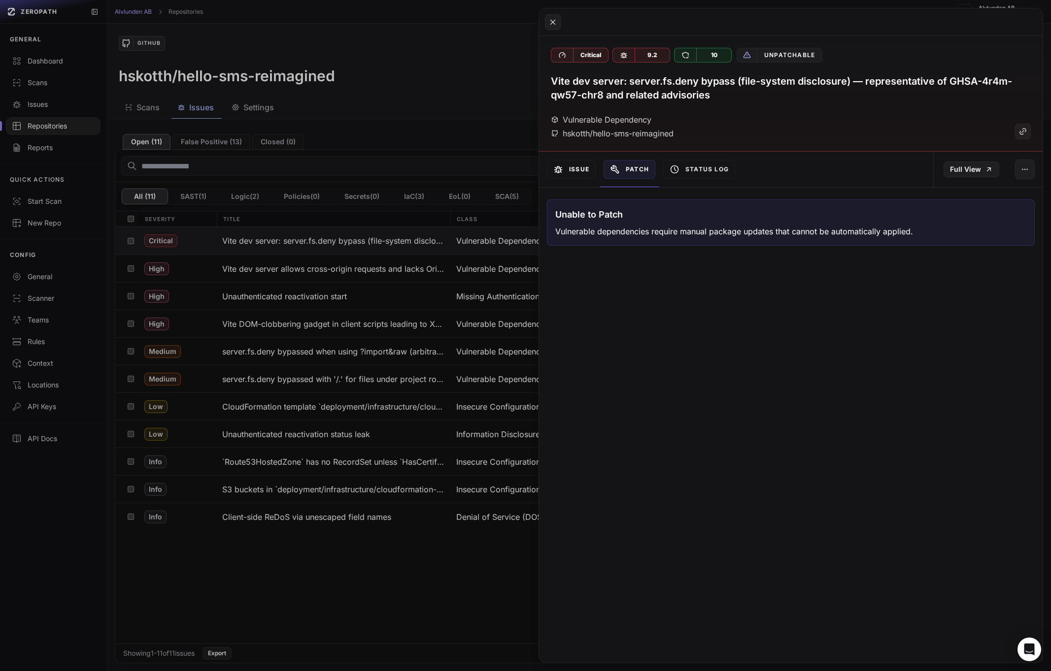
click at [591, 169] on button "Issue" at bounding box center [571, 169] width 49 height 19
